Goal: Task Accomplishment & Management: Manage account settings

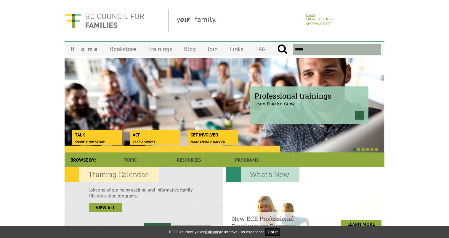
click at [309, 13] on link "Login" at bounding box center [310, 14] width 9 height 4
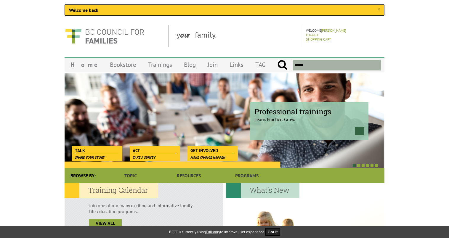
click at [317, 40] on link "Shopping Cart" at bounding box center [318, 39] width 25 height 4
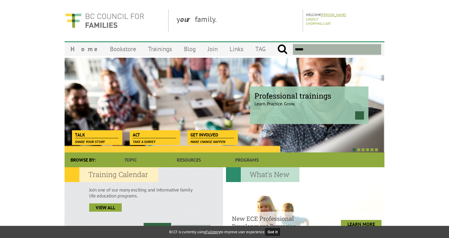
click at [336, 15] on link "Kimi Henderson" at bounding box center [333, 14] width 25 height 4
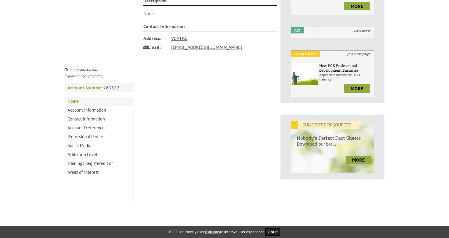
scroll to position [142, 0]
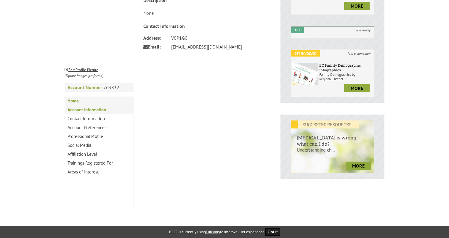
click at [95, 111] on link "Account Information" at bounding box center [99, 110] width 69 height 9
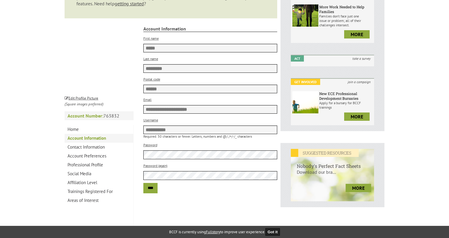
scroll to position [130, 0]
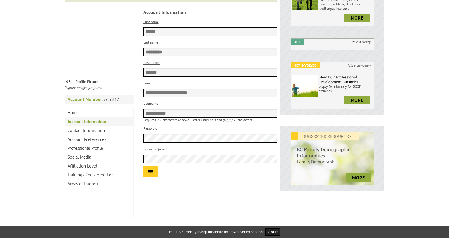
click at [151, 176] on input "****" at bounding box center [150, 172] width 14 height 10
